Goal: Book appointment/travel/reservation

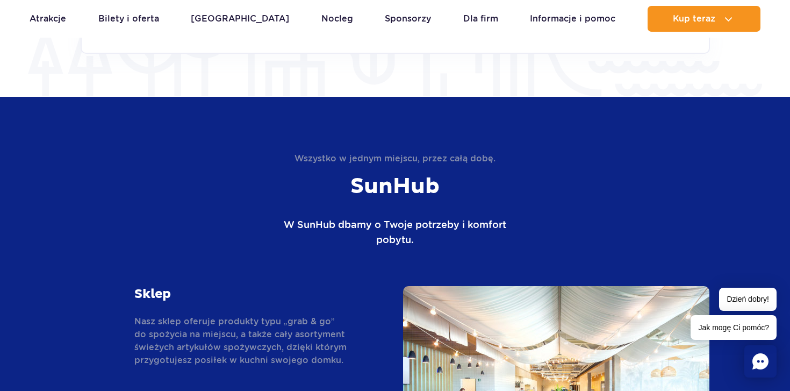
scroll to position [1827, 0]
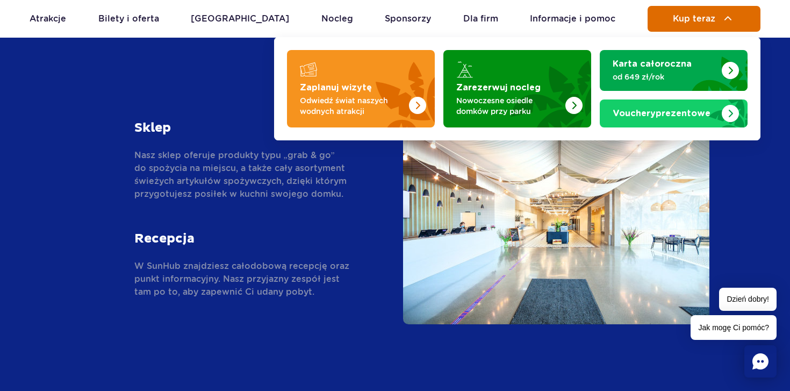
click at [726, 27] on button "Kup teraz" at bounding box center [703, 19] width 113 height 26
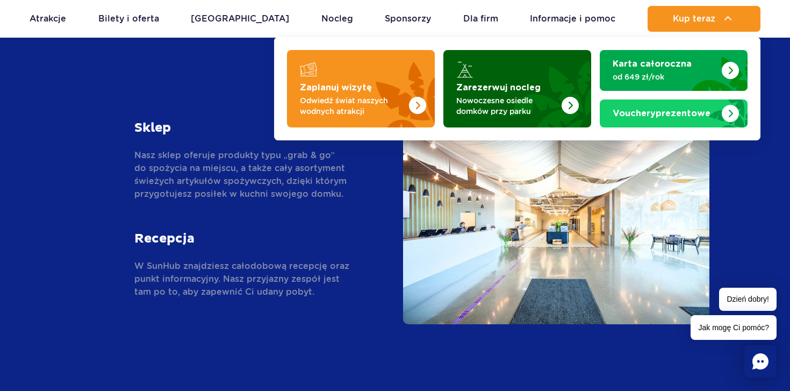
click at [558, 97] on p "Nowoczesne osiedle domków przy parku" at bounding box center [508, 105] width 105 height 21
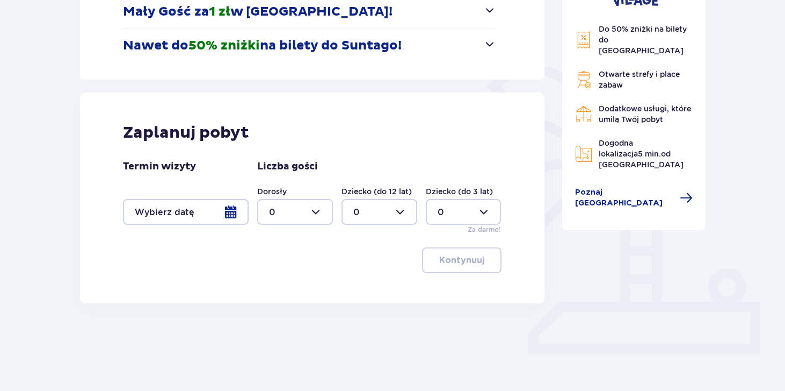
scroll to position [203, 0]
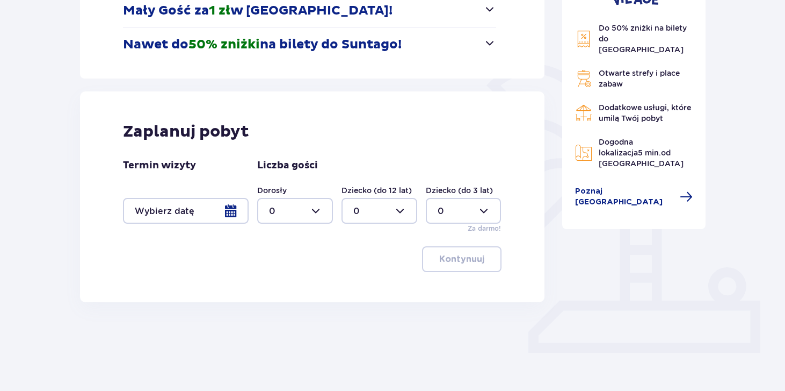
click at [484, 59] on button "Nawet do 50% zniżki na bilety do [GEOGRAPHIC_DATA]!" at bounding box center [309, 44] width 373 height 33
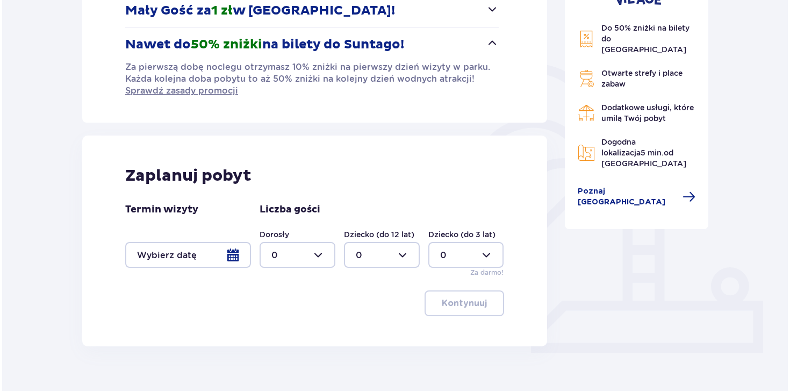
scroll to position [222, 0]
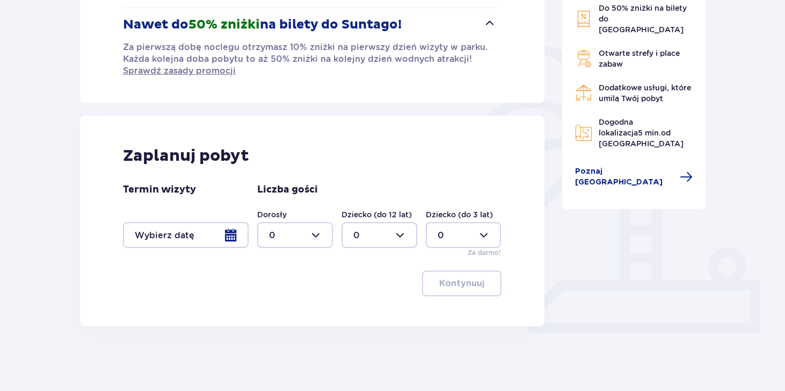
click at [241, 236] on div at bounding box center [186, 235] width 126 height 26
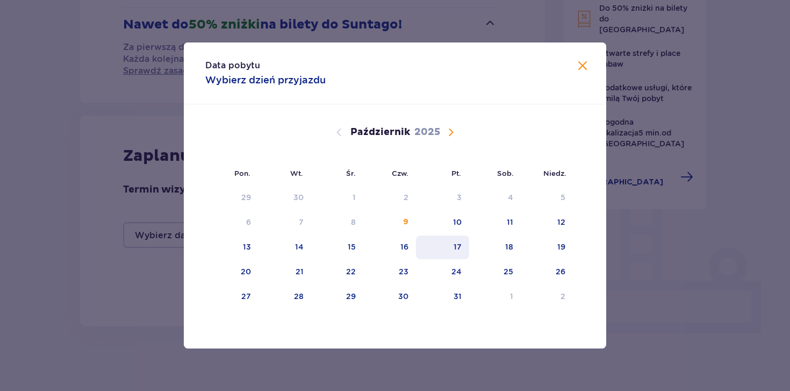
click at [468, 244] on div "17" at bounding box center [442, 247] width 53 height 24
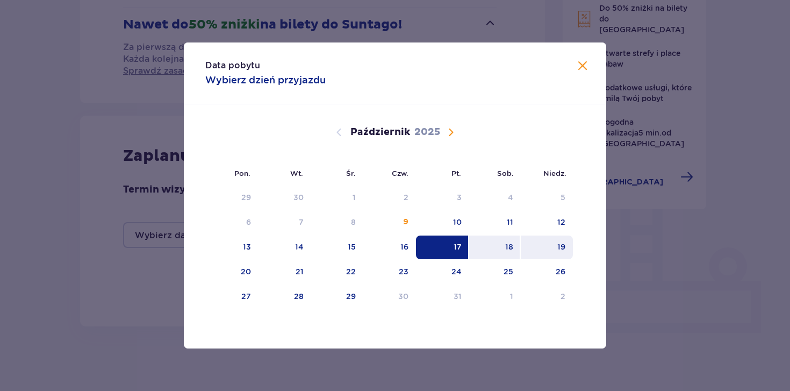
click at [555, 240] on div "19" at bounding box center [547, 247] width 52 height 24
type input "[DATE] - [DATE]"
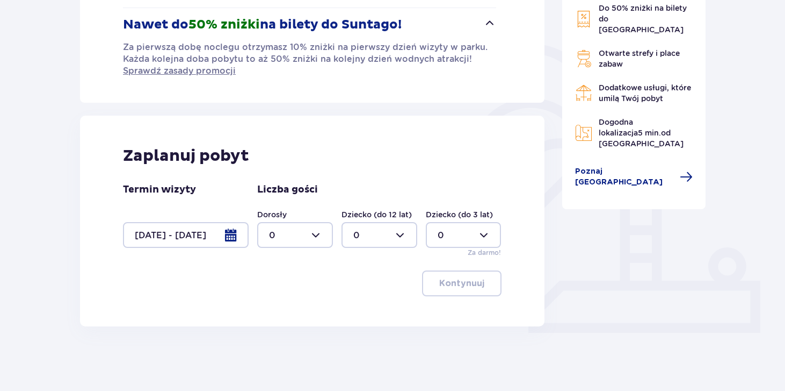
click at [323, 232] on div at bounding box center [295, 235] width 76 height 26
click at [282, 312] on div "2" at bounding box center [295, 313] width 52 height 12
type input "2"
click at [399, 238] on div at bounding box center [380, 235] width 76 height 26
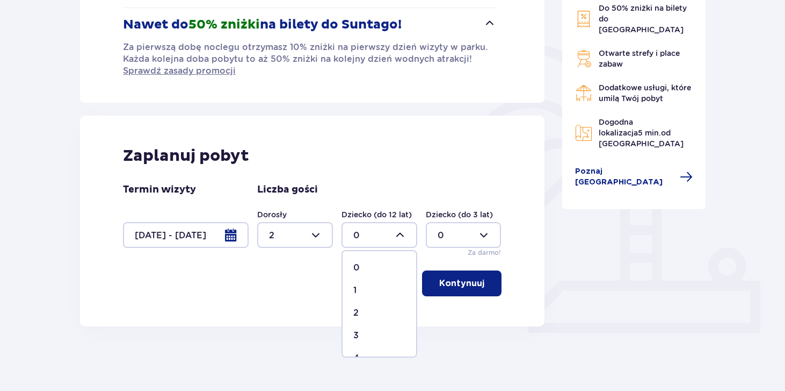
click at [370, 314] on div "2" at bounding box center [379, 313] width 52 height 12
type input "2"
click at [452, 290] on button "Kontynuuj" at bounding box center [462, 283] width 80 height 26
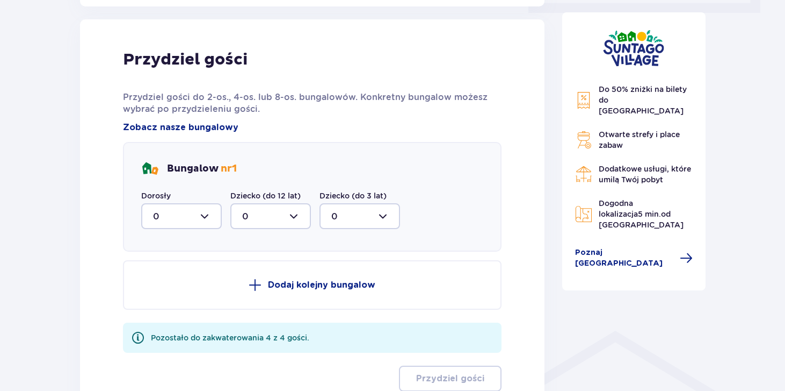
scroll to position [549, 0]
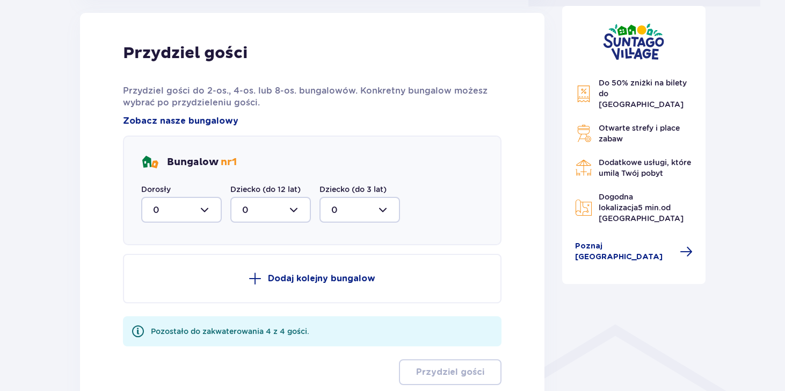
click at [207, 206] on div at bounding box center [181, 210] width 81 height 26
click at [182, 287] on div "2" at bounding box center [181, 288] width 57 height 12
type input "2"
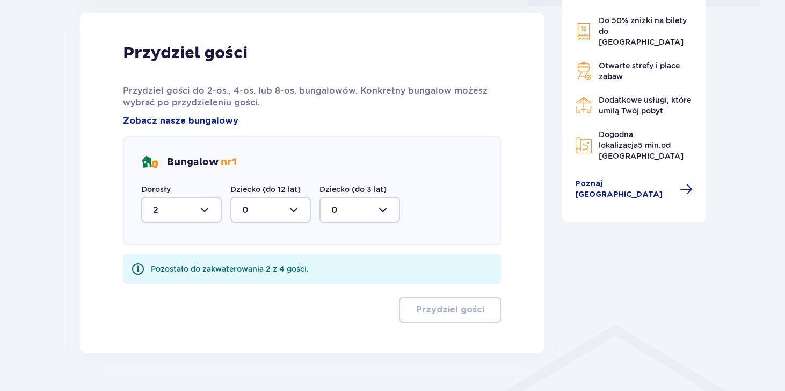
click at [271, 206] on div at bounding box center [270, 210] width 81 height 26
click at [256, 288] on div "2" at bounding box center [270, 288] width 57 height 12
type input "2"
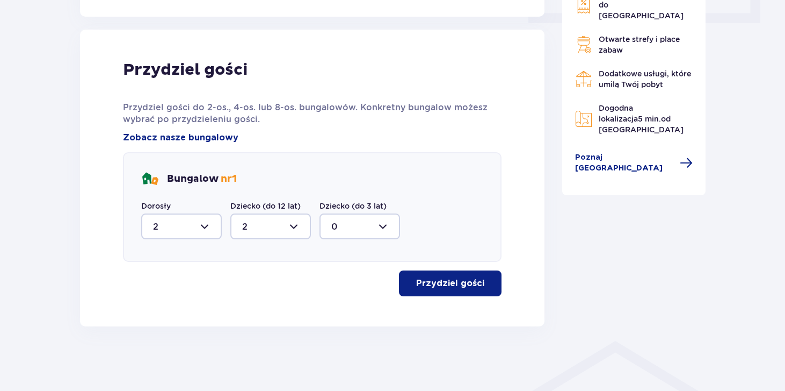
click at [436, 284] on p "Przydziel gości" at bounding box center [450, 283] width 68 height 12
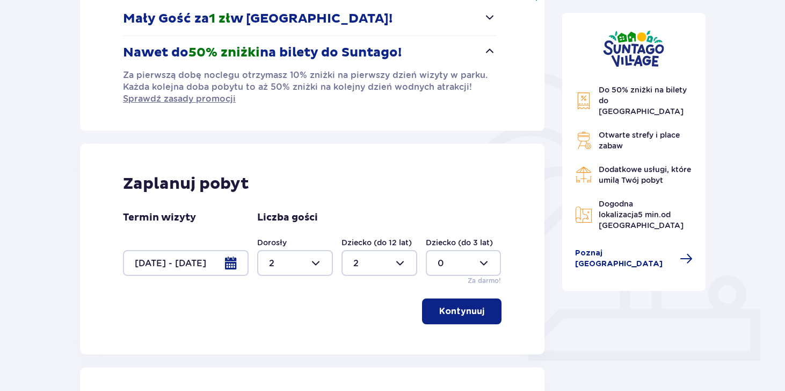
scroll to position [270, 0]
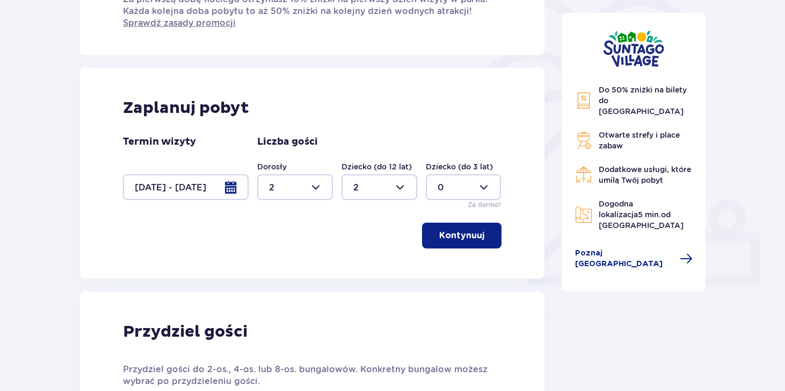
click at [471, 235] on p "Kontynuuj" at bounding box center [461, 235] width 45 height 12
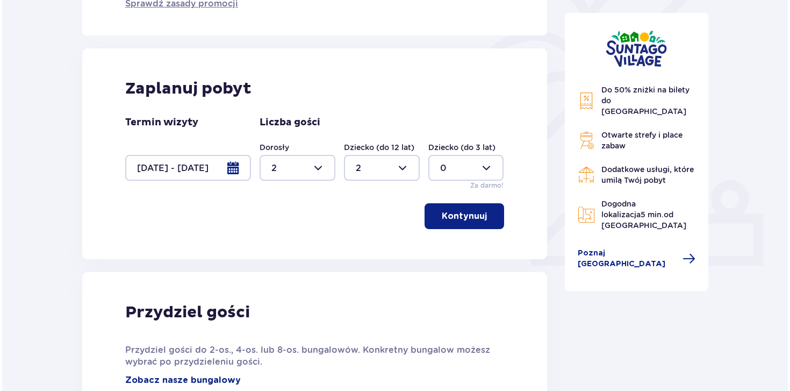
scroll to position [254, 0]
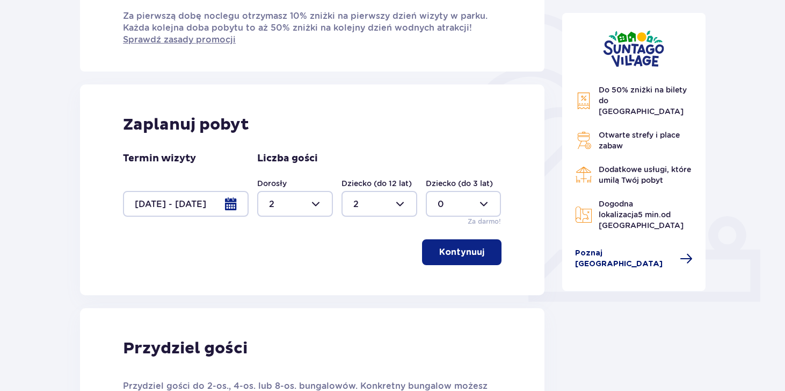
click at [669, 248] on span "Poznaj [GEOGRAPHIC_DATA]" at bounding box center [634, 258] width 118 height 21
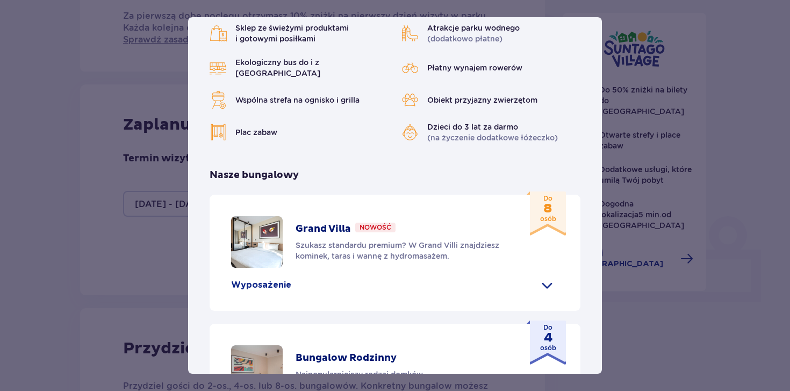
scroll to position [159, 0]
